Goal: Contribute content: Add original content to the website for others to see

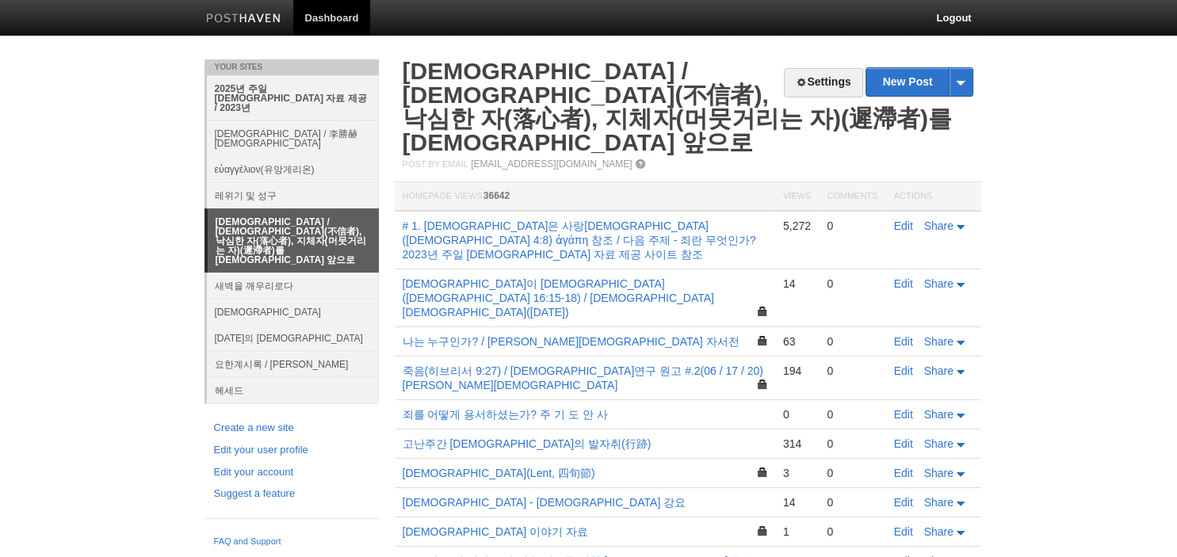
click at [273, 87] on link "2025년 주일 [DEMOGRAPHIC_DATA] 자료 제공 / 2023년" at bounding box center [293, 97] width 172 height 45
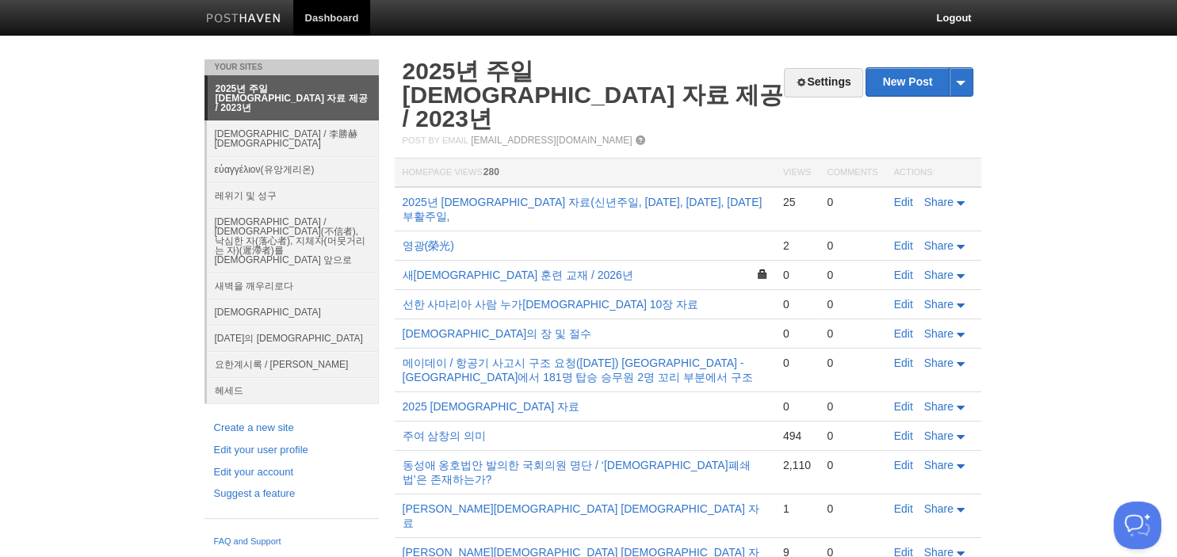
click at [316, 94] on link "2025년 주일 [DEMOGRAPHIC_DATA] 자료 제공 / 2023년" at bounding box center [293, 98] width 171 height 44
click at [892, 495] on td "Edit Share" at bounding box center [933, 517] width 95 height 44
click at [902, 503] on link "Edit" at bounding box center [903, 509] width 19 height 13
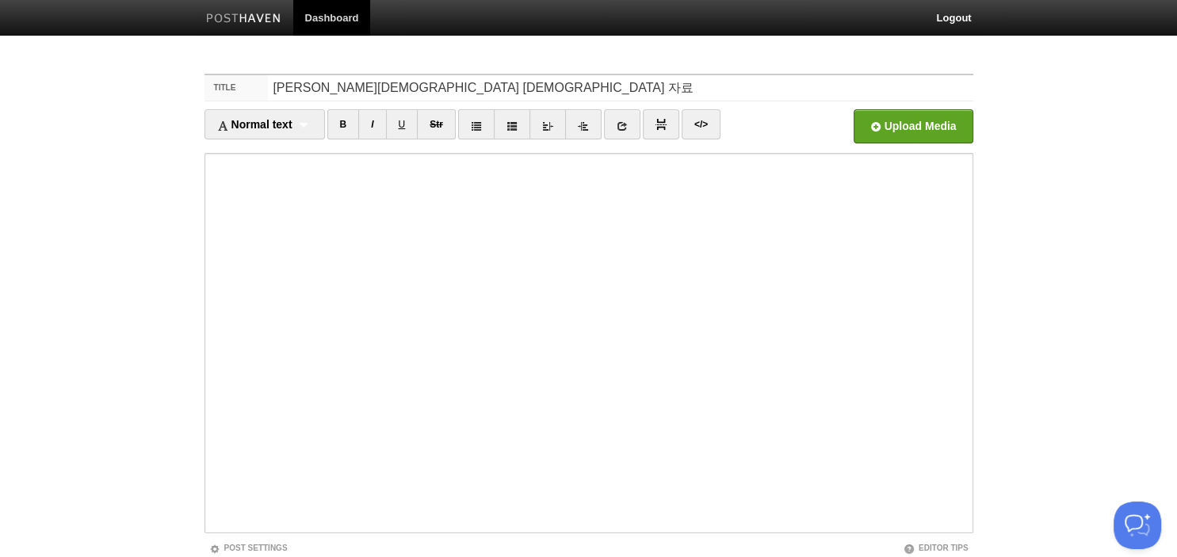
click at [547, 55] on body "Dashboard Logout Your Sites 2025년 주일 [DEMOGRAPHIC_DATA] 자료 제공 / 2023년 [DEMOGRAP…" at bounding box center [588, 335] width 1177 height 671
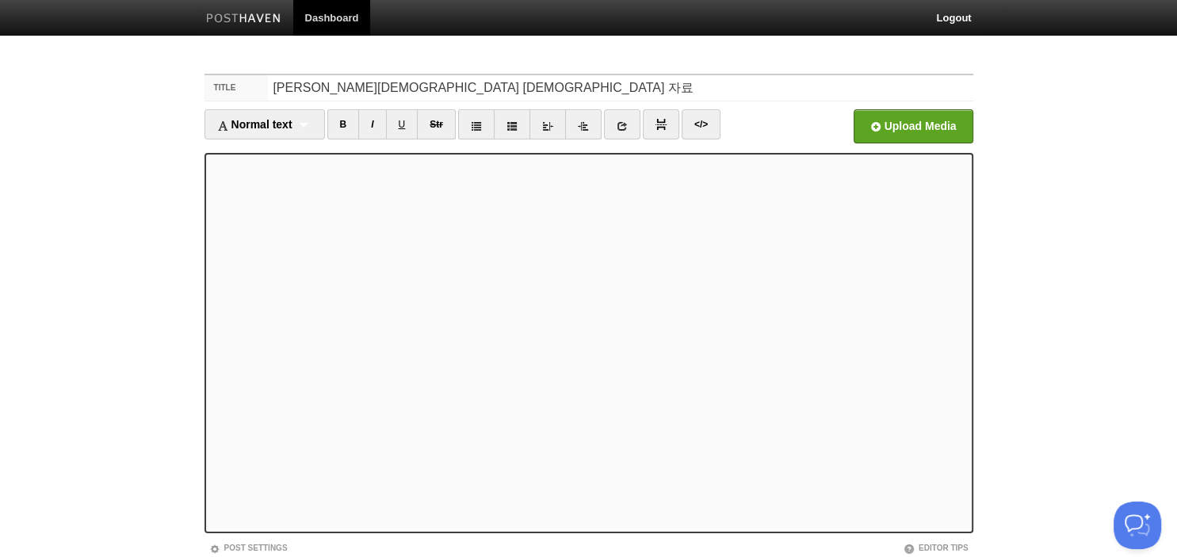
scroll to position [109, 0]
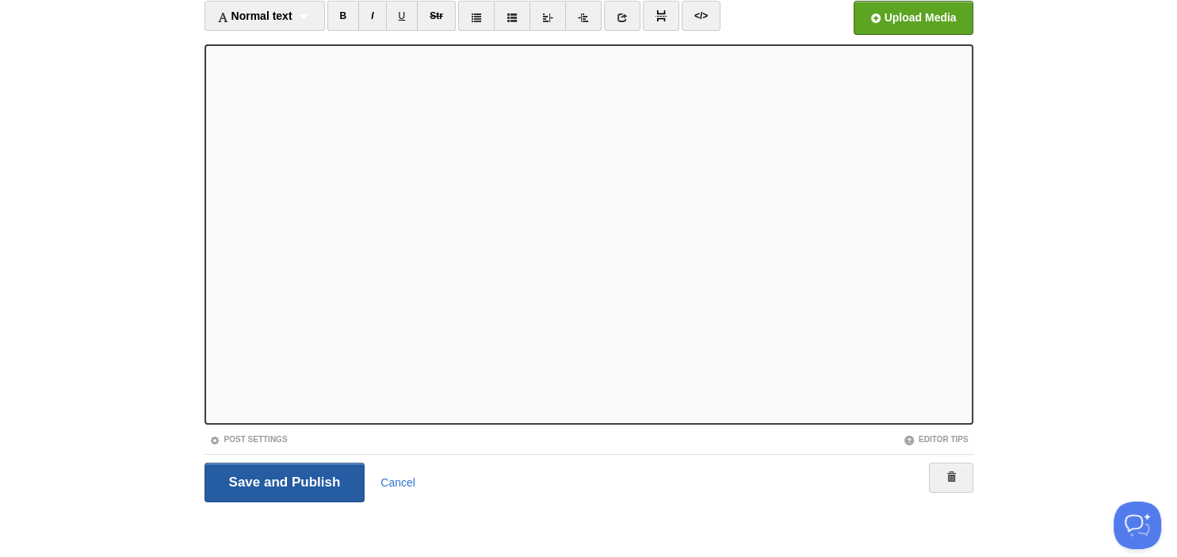
drag, startPoint x: 318, startPoint y: 503, endPoint x: 321, endPoint y: 480, distance: 23.2
click at [318, 503] on div "Save and Publish Cancel" at bounding box center [589, 482] width 769 height 56
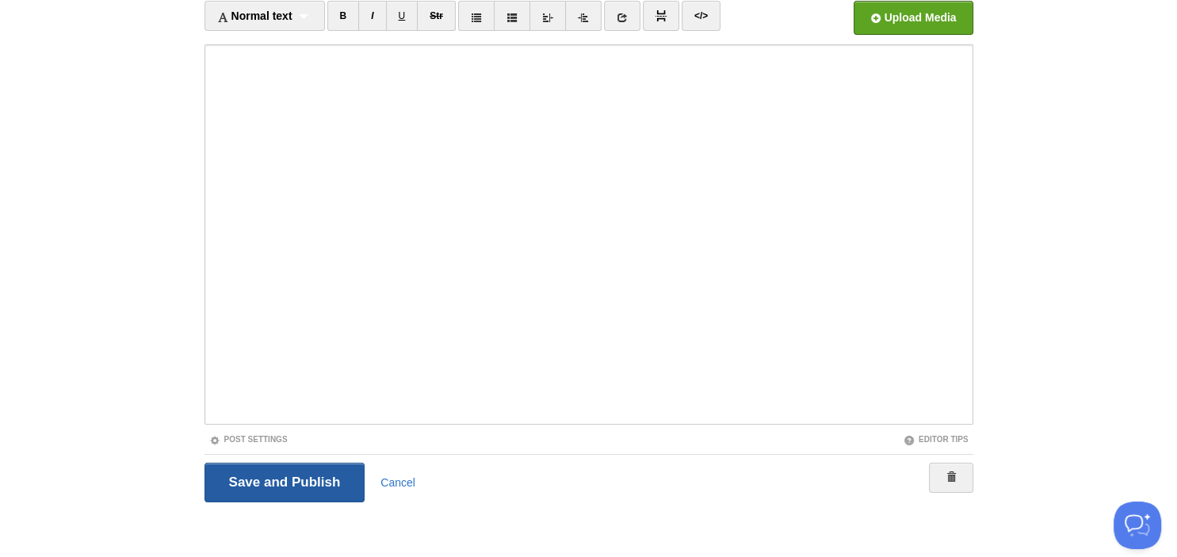
click at [321, 480] on input "Save and Publish" at bounding box center [285, 483] width 161 height 40
